Goal: Task Accomplishment & Management: Manage account settings

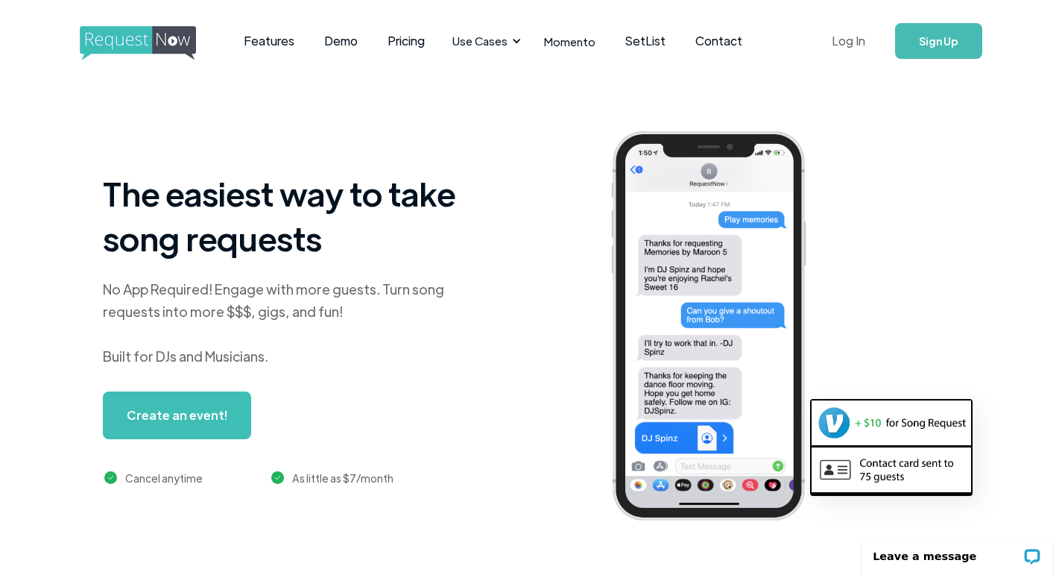
click at [847, 42] on link "Log In" at bounding box center [848, 41] width 63 height 52
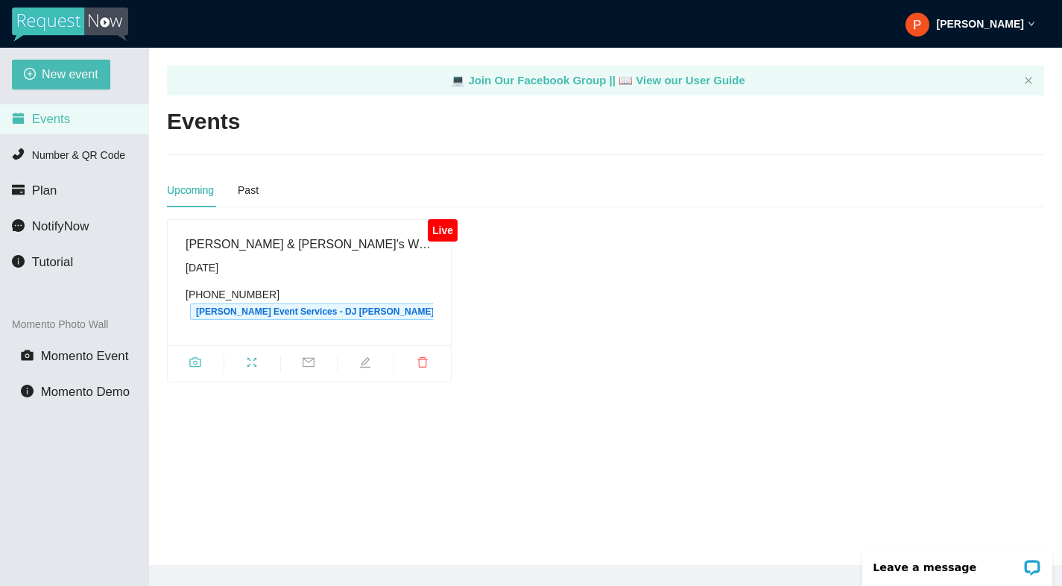
click at [274, 247] on div "[PERSON_NAME] & [PERSON_NAME]'s Wedding" at bounding box center [309, 244] width 247 height 19
click at [364, 360] on icon "edit" at bounding box center [365, 362] width 10 height 10
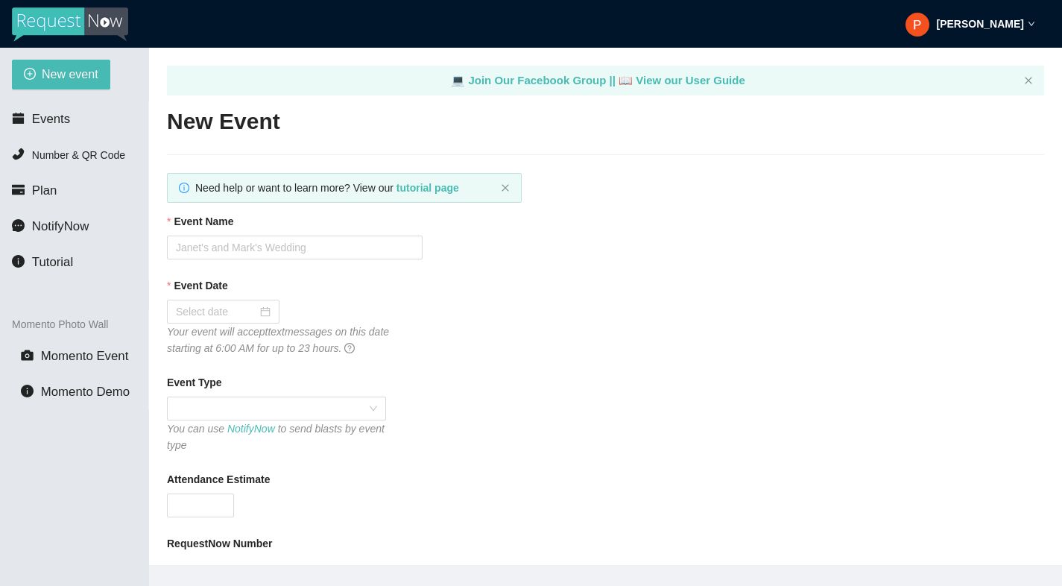
type textarea "Thank you for Celebrating Corey and Giselle's Marriage with us! - Phil (Peffers…"
type input "Corey & Giselle's Wedding"
type input "10/04/2025"
type input "50"
type textarea "Enjoy Celebrating Corey and Giselle's Marriage! - Phil (Peffers Event Services)"
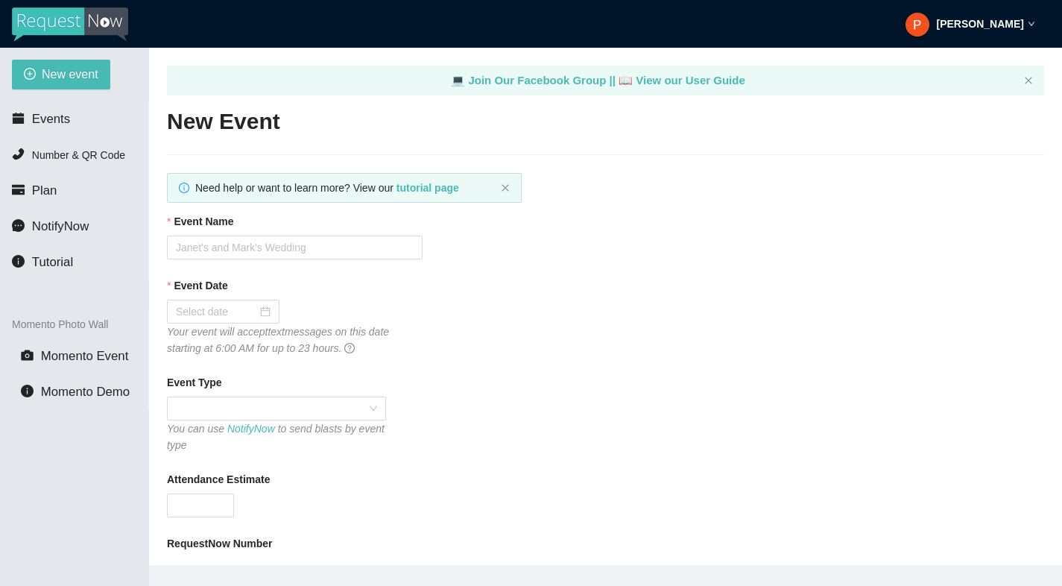
type textarea "Thank you for Celebrating Corey and Giselle's Marriage with us! - Phil (Peffers…"
checkbox input "true"
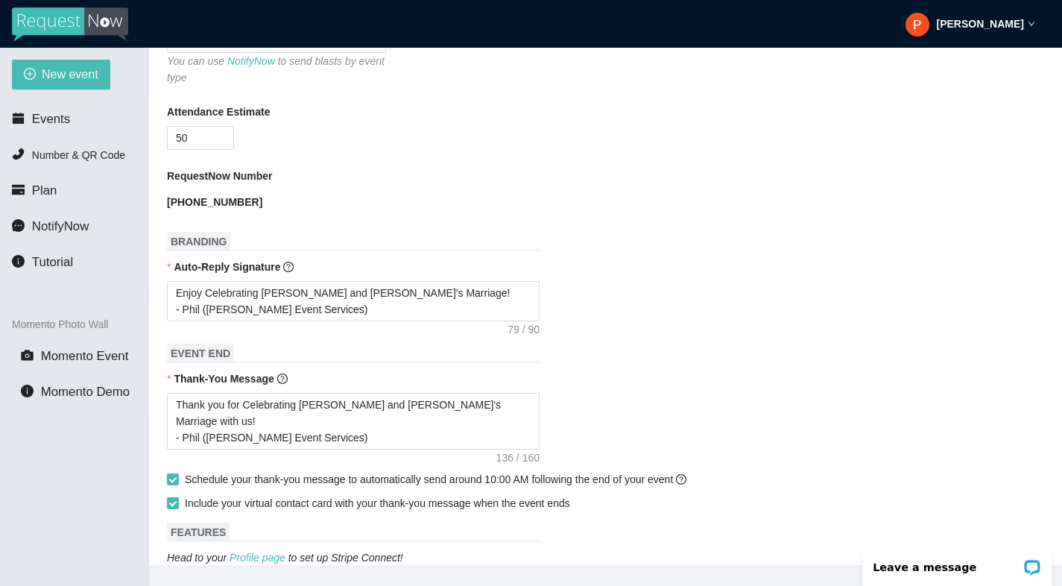
scroll to position [397, 0]
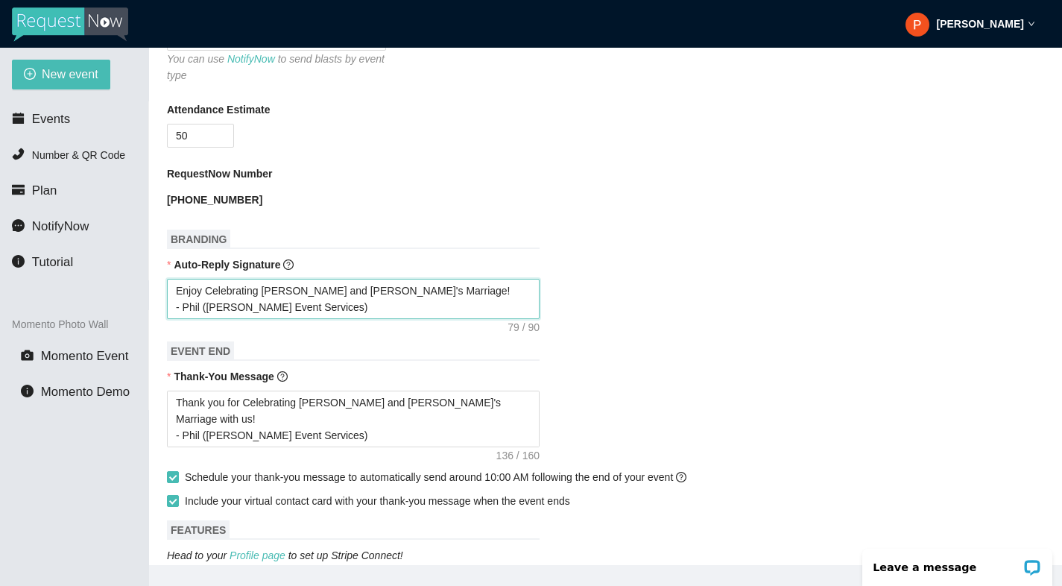
click at [383, 295] on textarea "Enjoy Celebrating Corey and Giselle's Marriage! - Phil (Peffers Event Services)" at bounding box center [353, 299] width 373 height 40
type textarea "Enjoy Celebrating Corey and Giselle's W! - Phil (Peffers Event Services)"
type textarea "Enjoy Celebrating Corey and Giselle's We! - Phil (Peffers Event Services)"
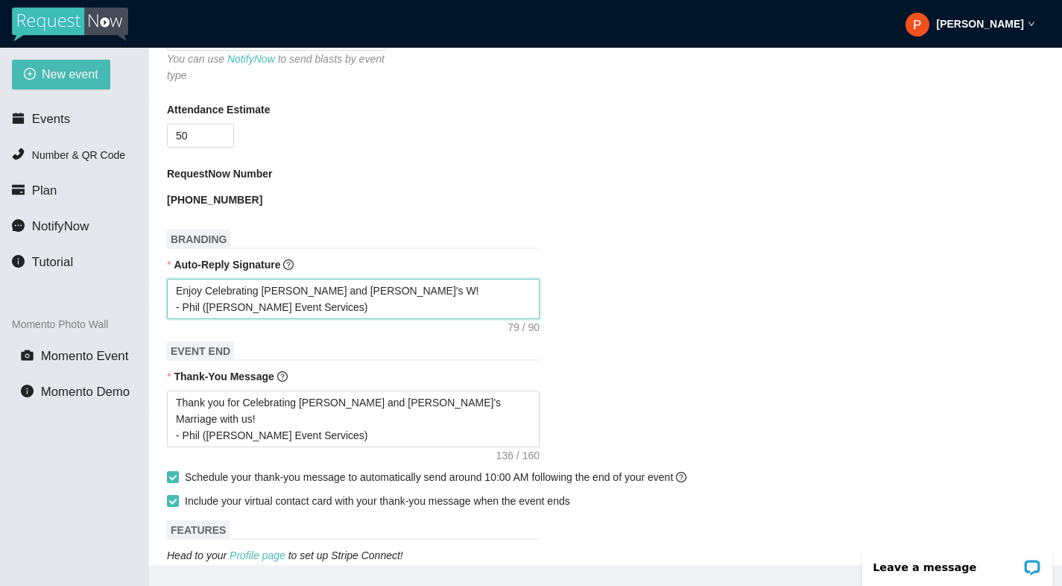
type textarea "Enjoy Celebrating Corey and Giselle's We! - Phil (Peffers Event Services)"
type textarea "Enjoy Celebrating Corey and Giselle's Wed! - Phil (Peffers Event Services)"
type textarea "Enjoy Celebrating Corey and Giselle's Wedd! - Phil (Peffers Event Services)"
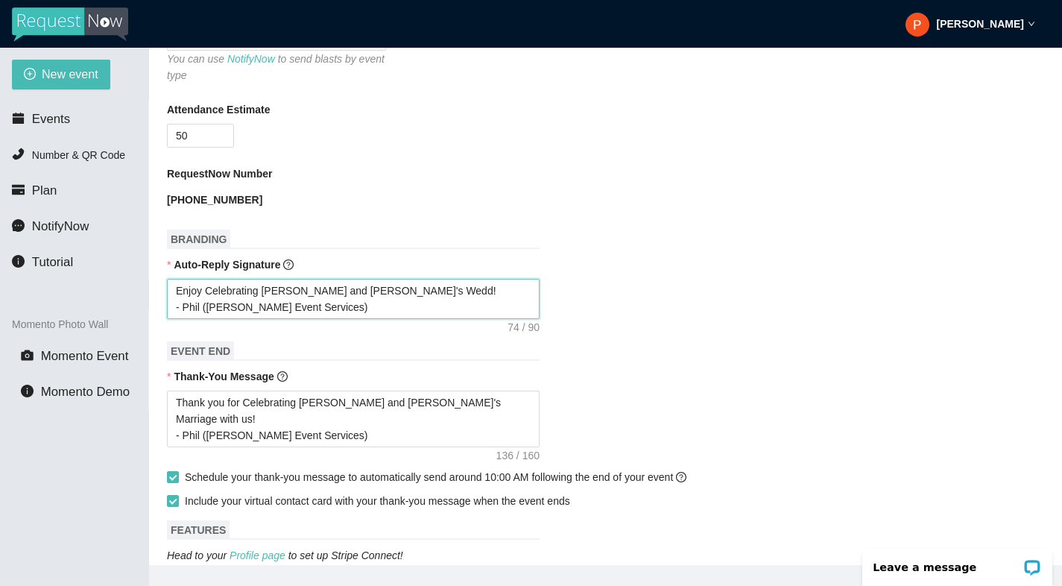
type textarea "Enjoy Celebrating Corey and Giselle's Weddi! - Phil (Peffers Event Services)"
type textarea "Enjoy Celebrating Corey and Giselle's Weddin! - Phil (Peffers Event Services)"
type textarea "Enjoy Celebrating Corey and Giselle's Wedding! - Phil (Peffers Event Services)"
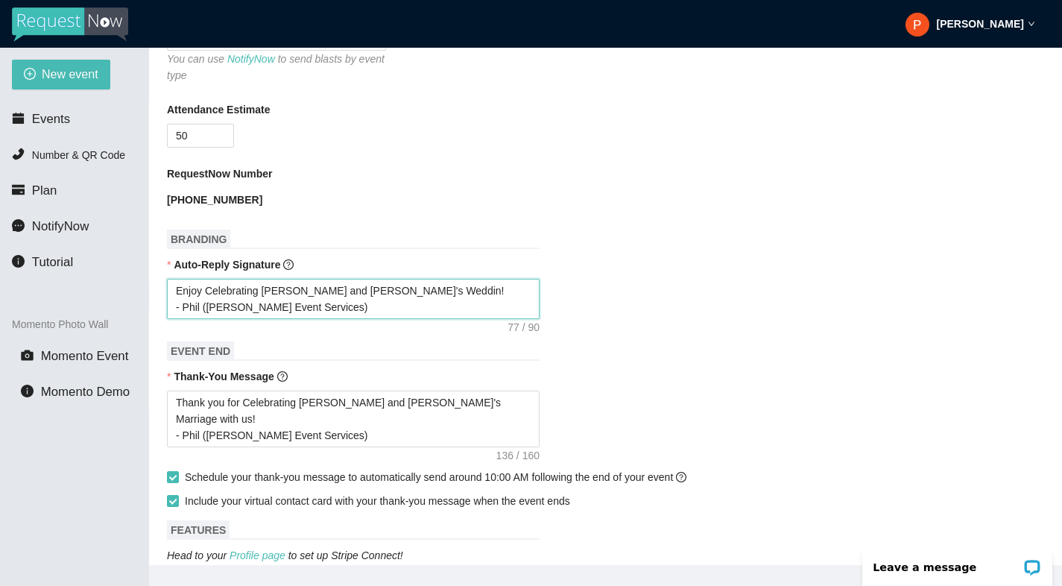
type textarea "Enjoy Celebrating Corey and Giselle's Wedding! - Phil (Peffers Event Services)"
click at [182, 291] on textarea "Enjoy Celebrating Corey and Giselle's Wedding! - Phil (Peffers Event Services)" at bounding box center [353, 299] width 373 height 40
type textarea "njoy Celebrating Corey and Giselle's Wedding! - Phil (Peffers Event Services)"
type textarea "Injoy Celebrating Corey and Giselle's Wedding! - Phil (Peffers Event Services)"
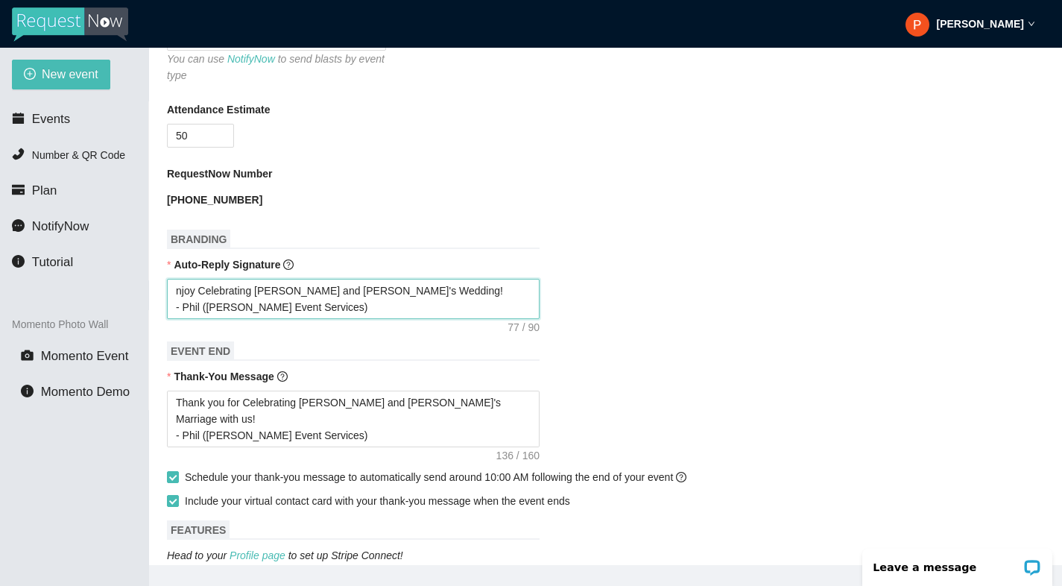
type textarea "Injoy Celebrating Corey and Giselle's Wedding! - Phil (Peffers Event Services)"
type textarea "I njoy Celebrating Corey and Giselle's Wedding! - Phil (Peffers Event Services)"
type textarea "I hnjoy Celebrating Corey and Giselle's Wedding! - Phil (Peffers Event Services)"
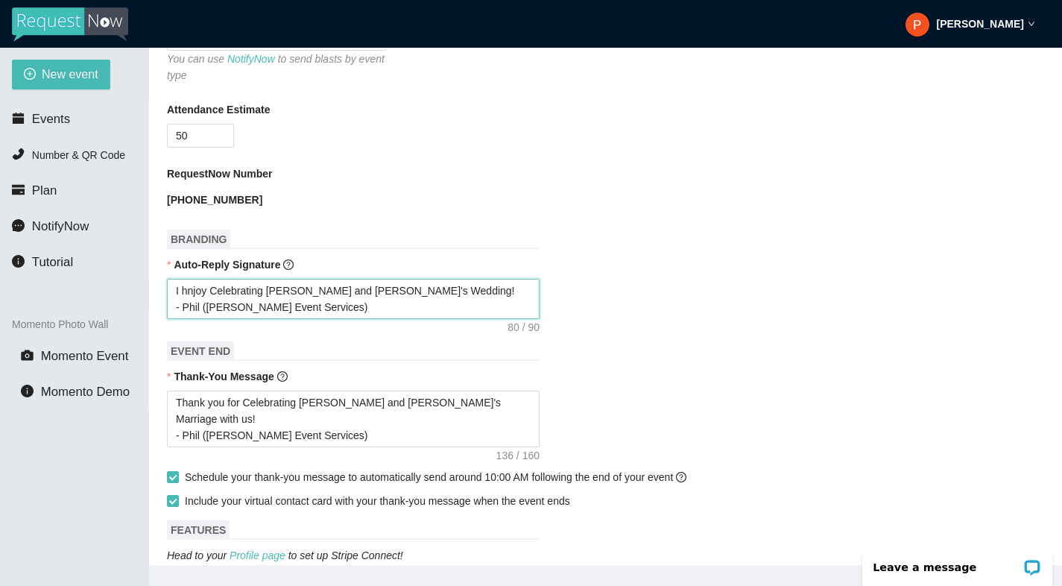
type textarea "I honjoy Celebrating Corey and Giselle's Wedding! - Phil (Peffers Event Service…"
type textarea "I hopnjoy Celebrating Corey and Giselle's Wedding! - Phil (Peffers Event Servic…"
type textarea "I hopenjoy Celebrating Corey and Giselle's Wedding! - Phil (Peffers Event Servi…"
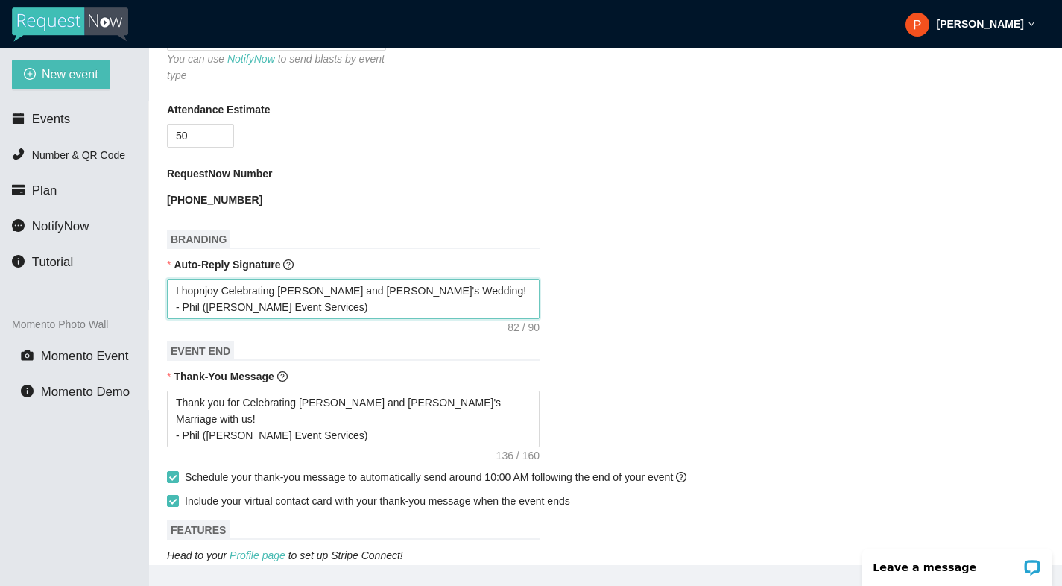
type textarea "I hopenjoy Celebrating Corey and Giselle's Wedding! - Phil (Peffers Event Servi…"
type textarea "I hope njoy Celebrating Corey and Giselle's Wedding! - Phil (Peffers Event Serv…"
type textarea "I hope ynjoy Celebrating Corey and Giselle's Wedding! - Phil (Peffers Event Ser…"
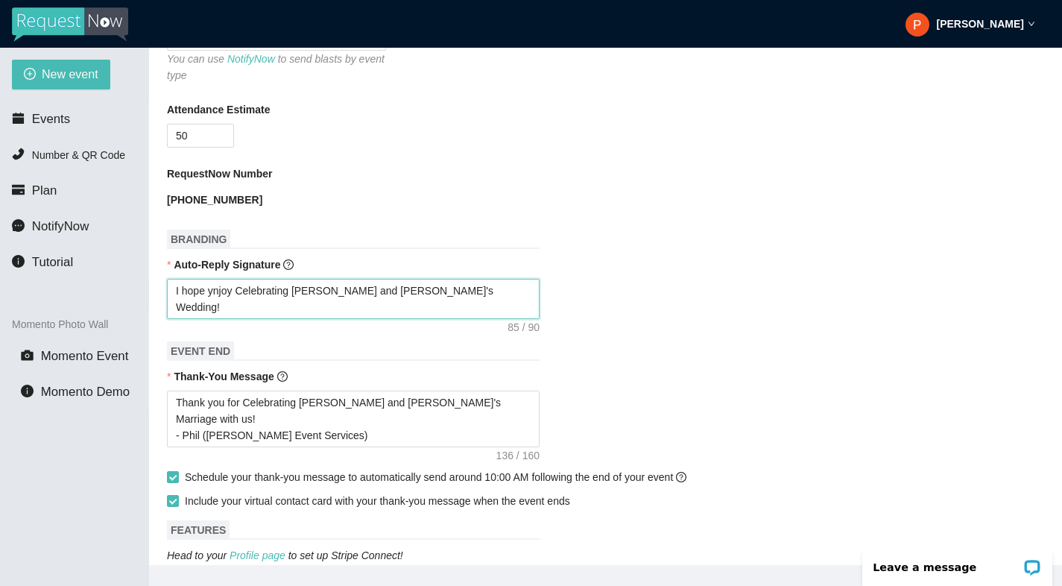
type textarea "I hope yonjoy Celebrating Corey and Giselle's Wedding! - Phil (Peffers Event Se…"
type textarea "I hope younjoy Celebrating Corey and Giselle's Wedding! - Phil (Peffers Event S…"
type textarea "I hope you njoy Celebrating Corey and Giselle's Wedding! - Phil (Peffers Event …"
type textarea "I hope you enjoy Celebrating Corey and Giselle's Wedding! - Phil (Peffers Event…"
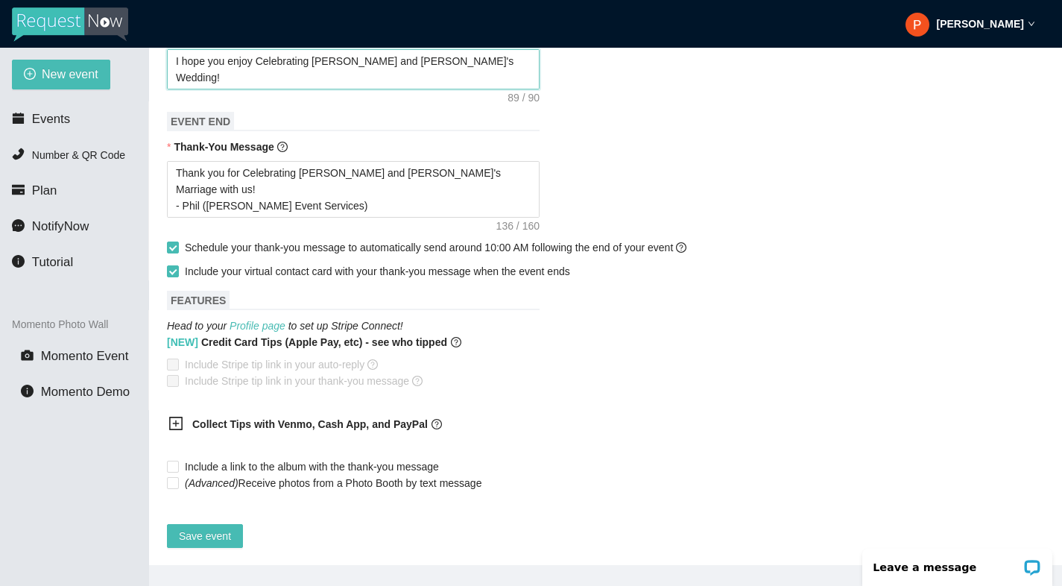
scroll to position [640, 0]
type textarea "I hope you enjoy Celebrating Corey and Giselle's Wedding! - Phil (Peffers Event…"
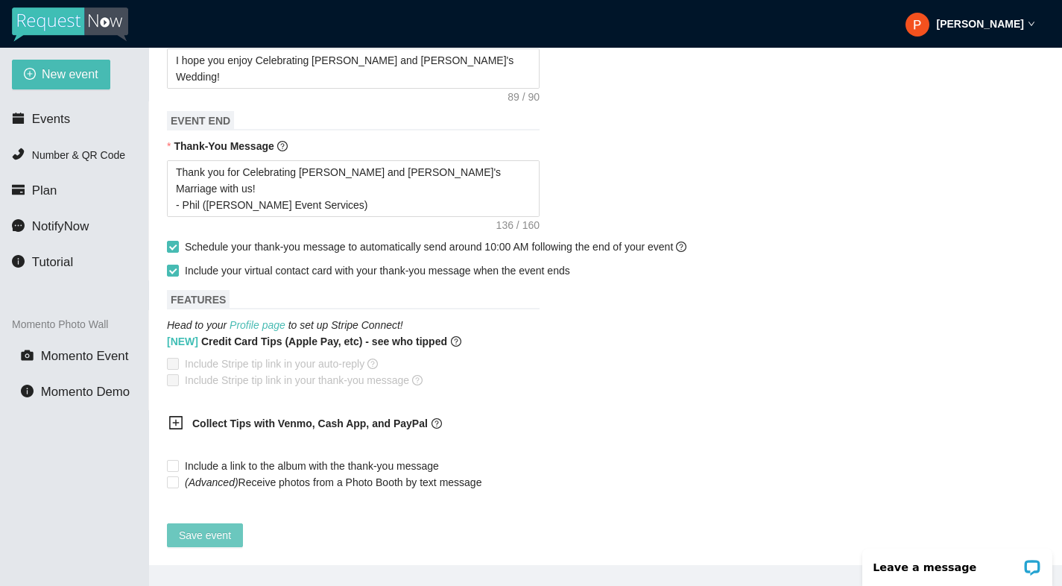
click at [206, 529] on span "Save event" at bounding box center [205, 535] width 52 height 16
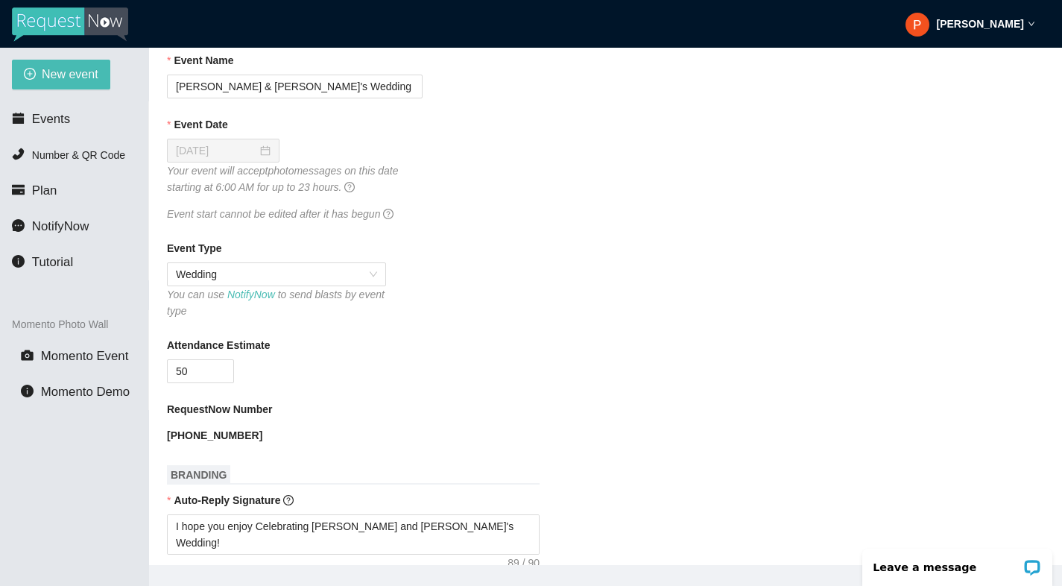
scroll to position [0, 0]
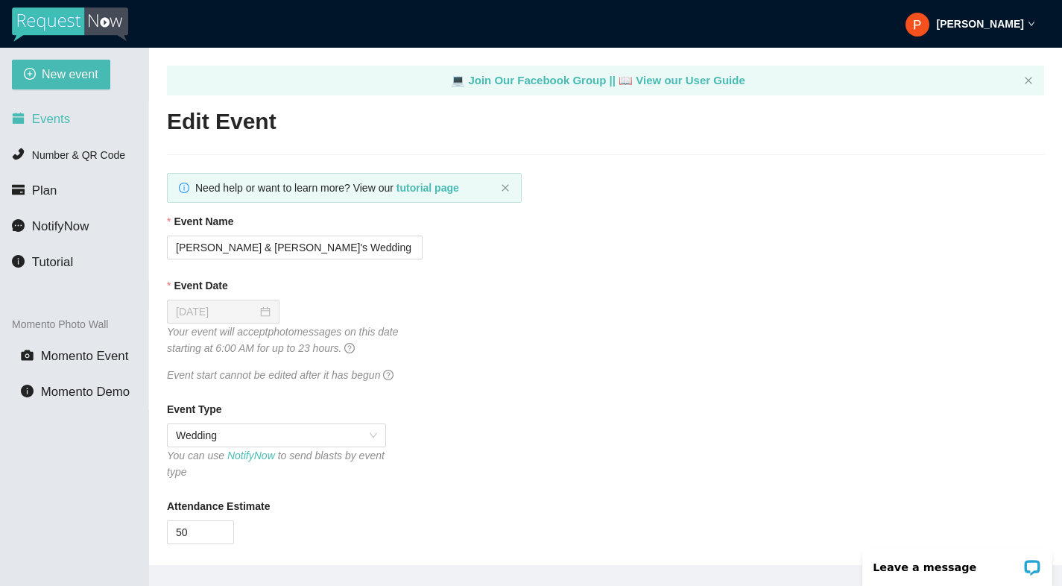
click at [59, 113] on span "Events" at bounding box center [51, 119] width 38 height 14
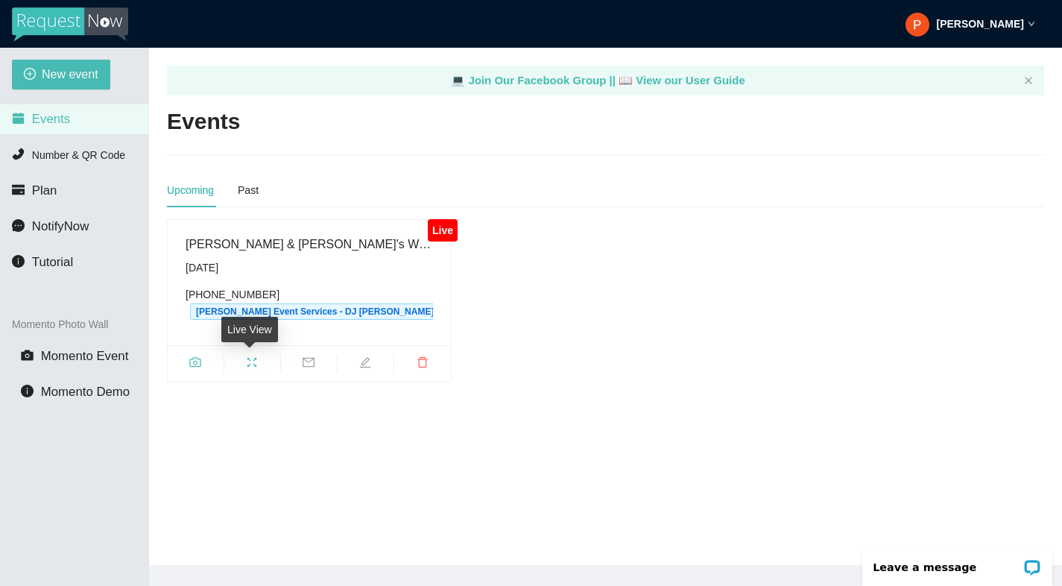
click at [246, 360] on icon "fullscreen" at bounding box center [252, 362] width 12 height 12
